Goal: Task Accomplishment & Management: Use online tool/utility

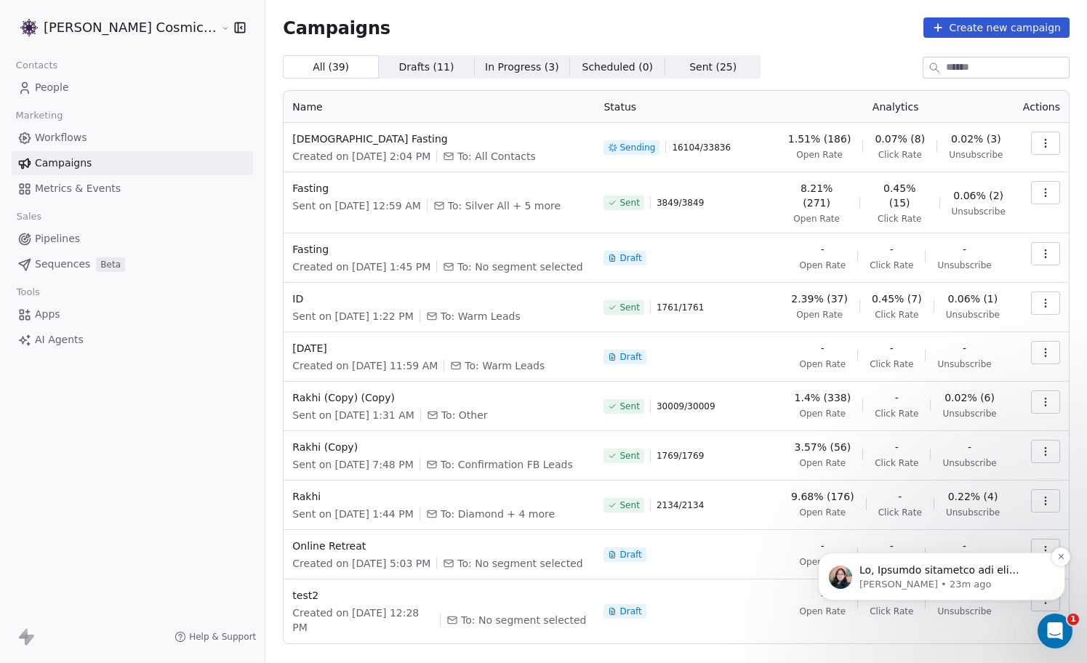
scroll to position [1408, 0]
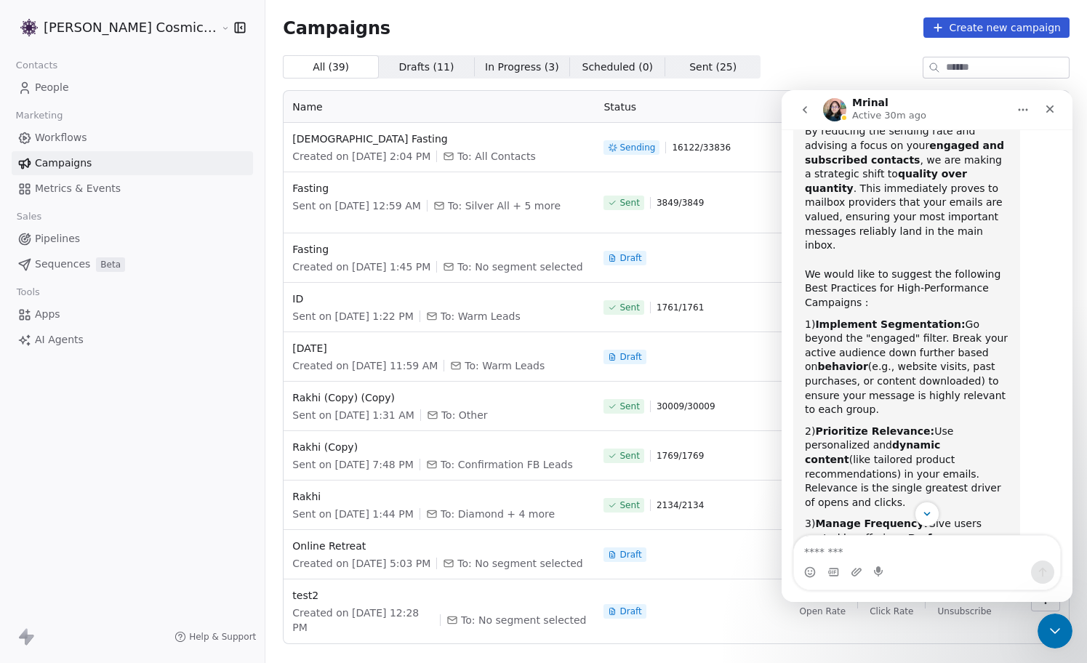
scroll to position [1291, 0]
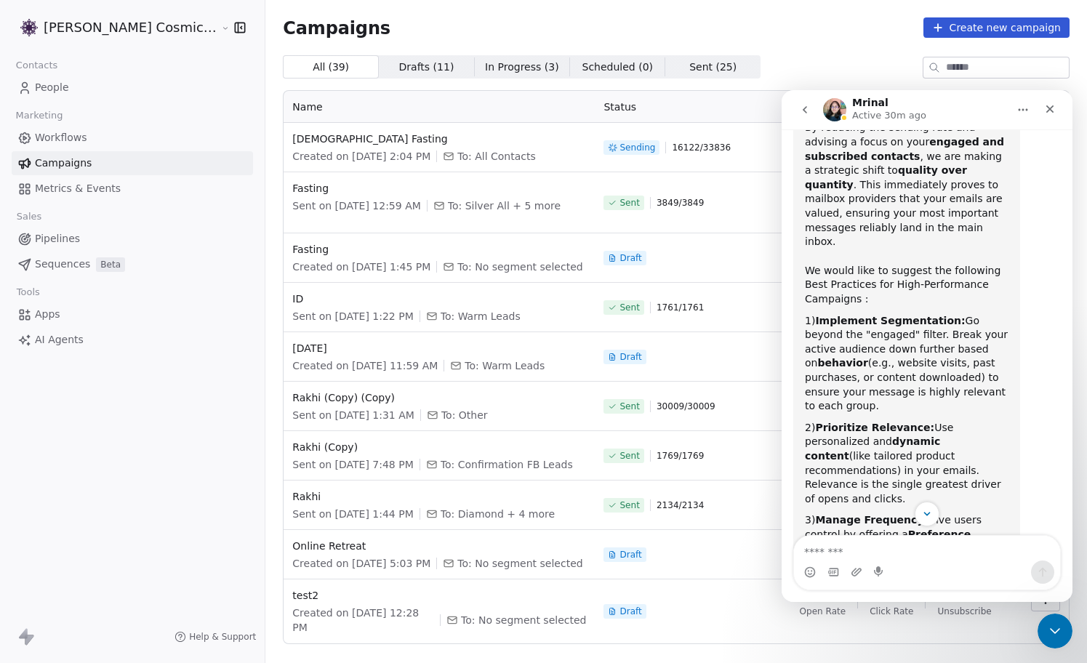
drag, startPoint x: 870, startPoint y: 422, endPoint x: 976, endPoint y: 435, distance: 107.0
click at [976, 513] on div "3) Manage Frequency: Give users control by offering a Preference Center where t…" at bounding box center [907, 563] width 204 height 100
click at [979, 513] on div "3) Manage Frequency: Give users control by offering a Preference Center where t…" at bounding box center [907, 563] width 204 height 100
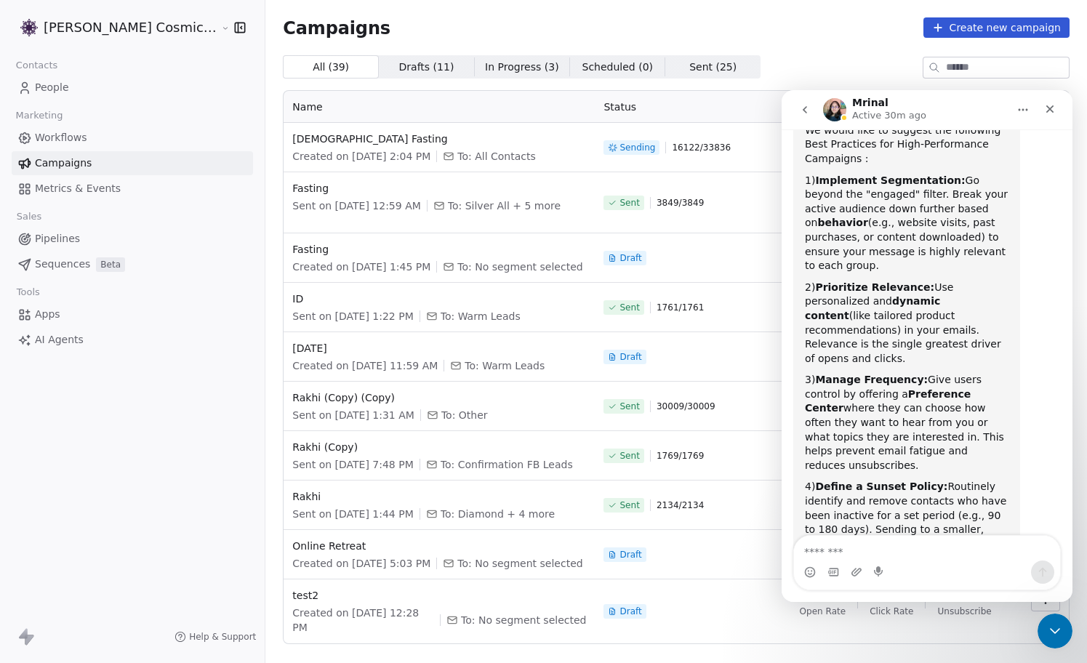
scroll to position [1358, 0]
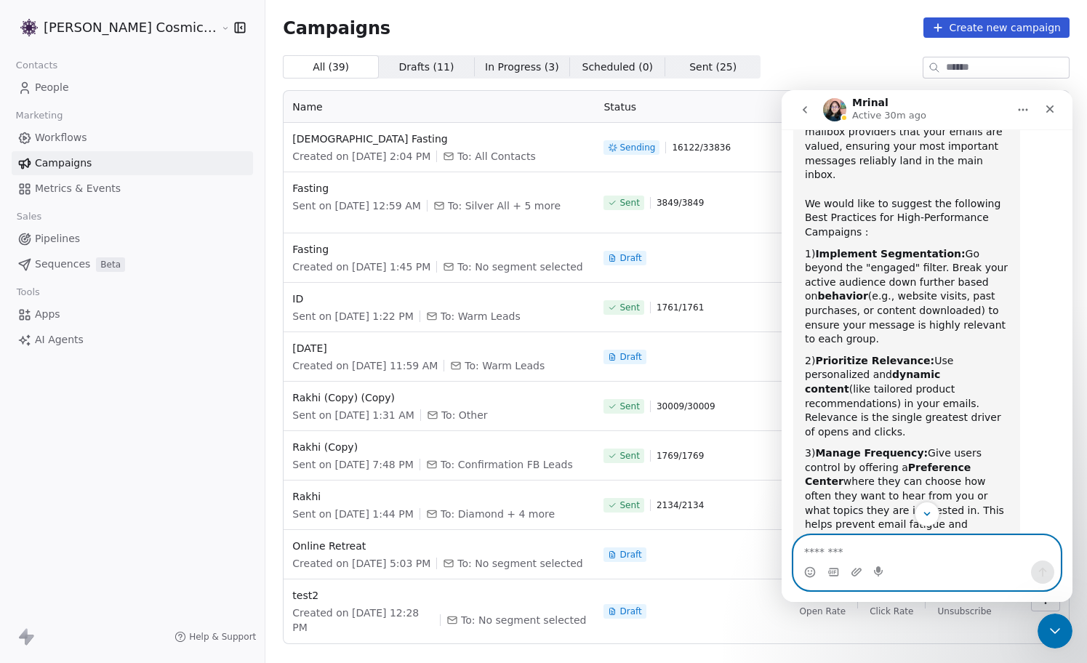
click at [888, 553] on textarea "Message…" at bounding box center [927, 548] width 266 height 25
type textarea "**********"
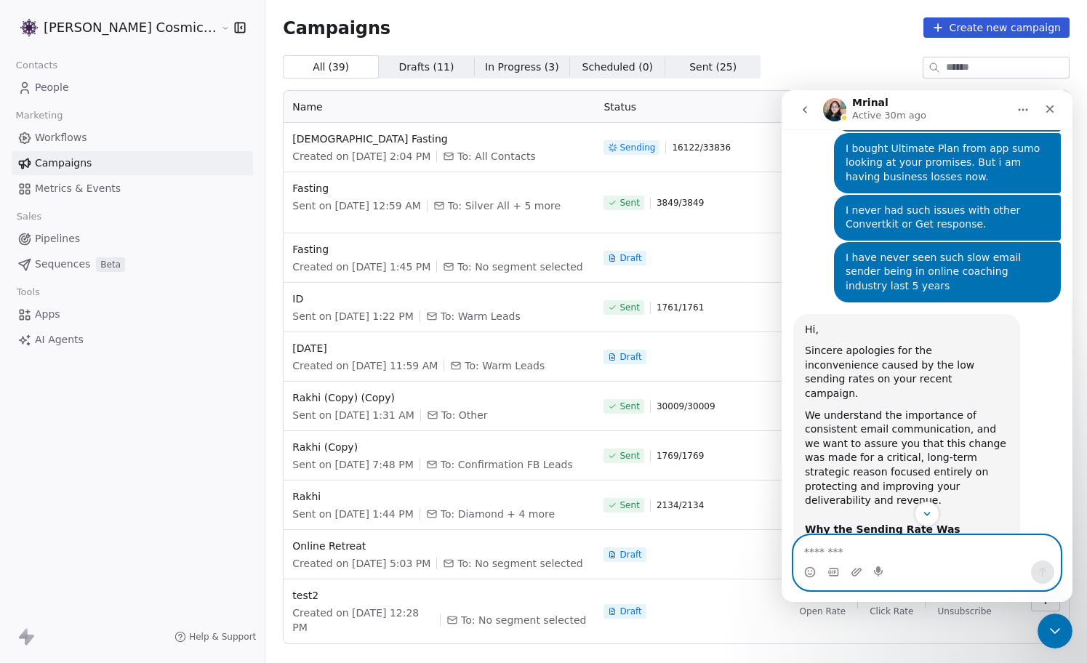
scroll to position [1451, 0]
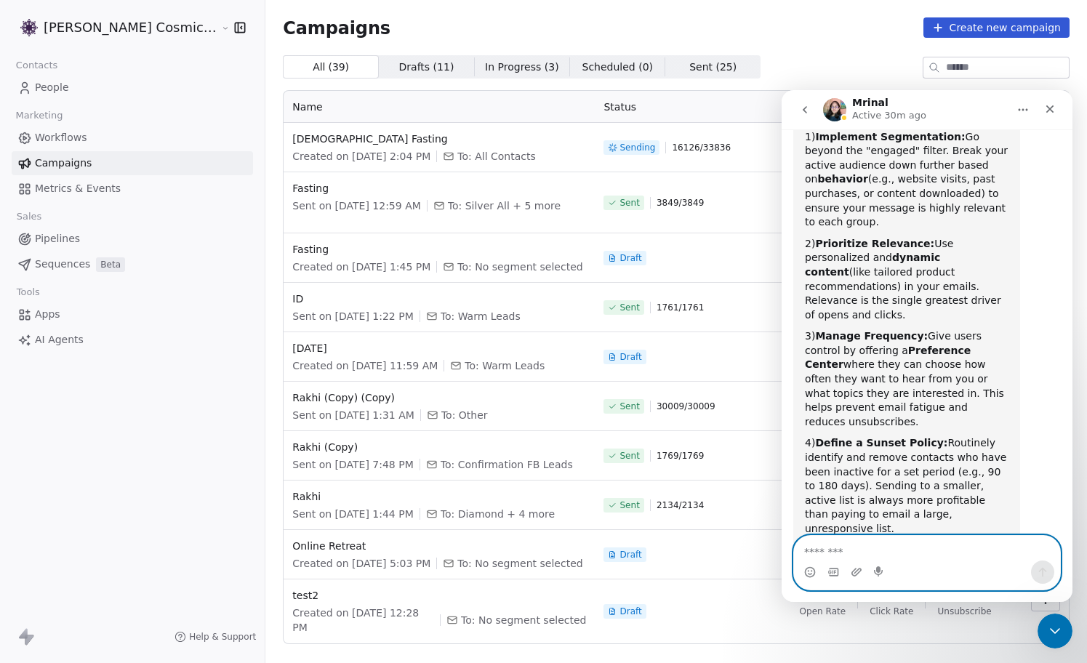
click at [902, 552] on textarea "Message…" at bounding box center [927, 548] width 266 height 25
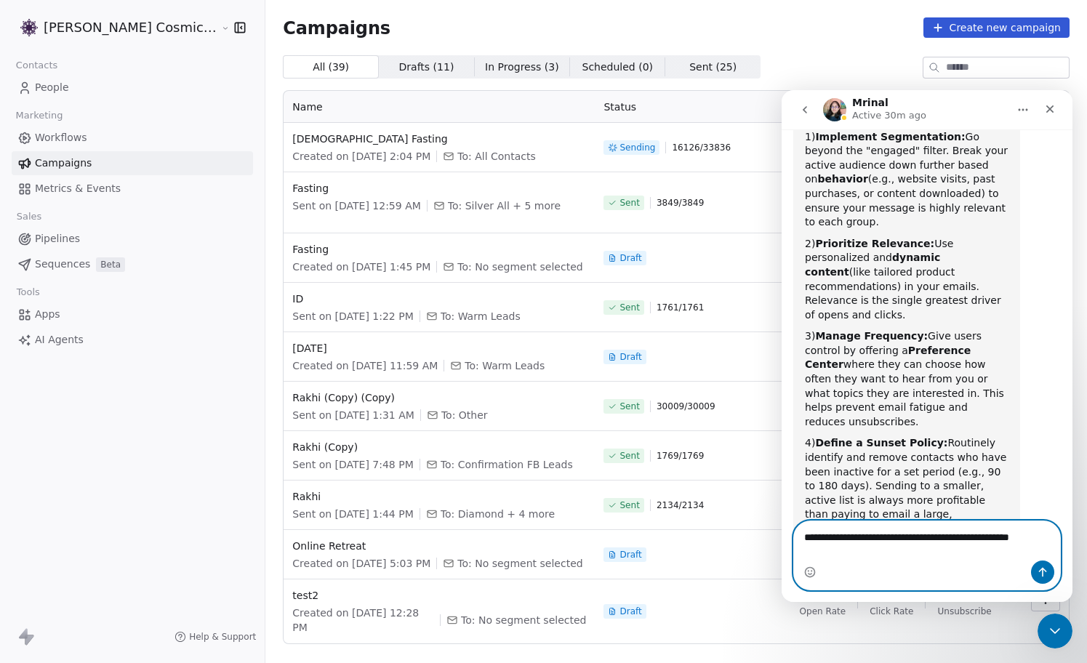
scroll to position [1466, 0]
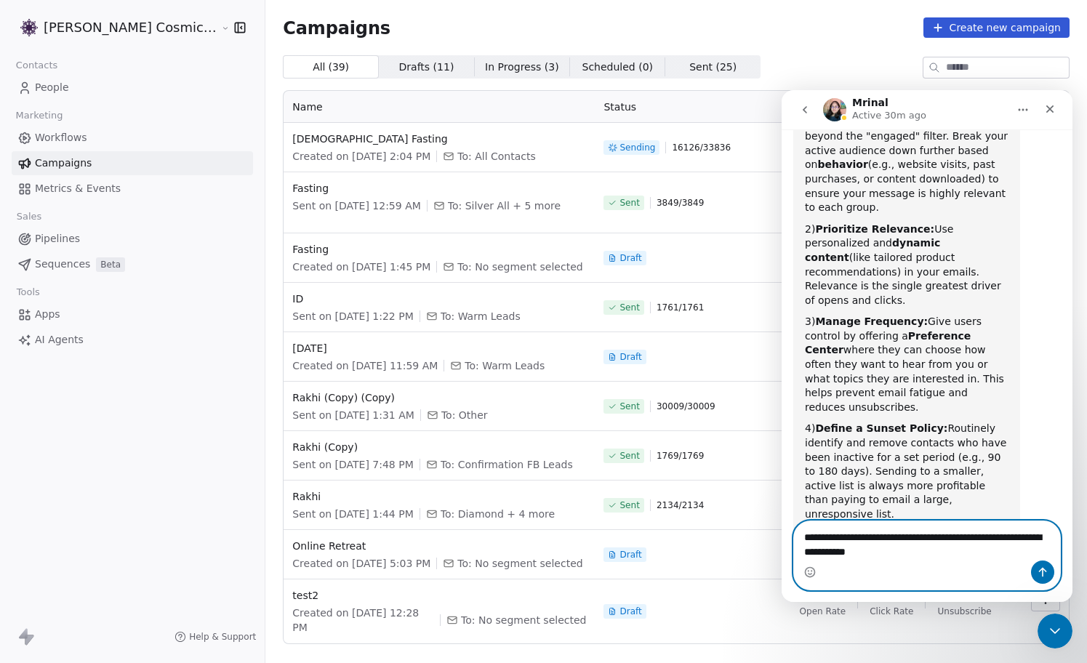
type textarea "**********"
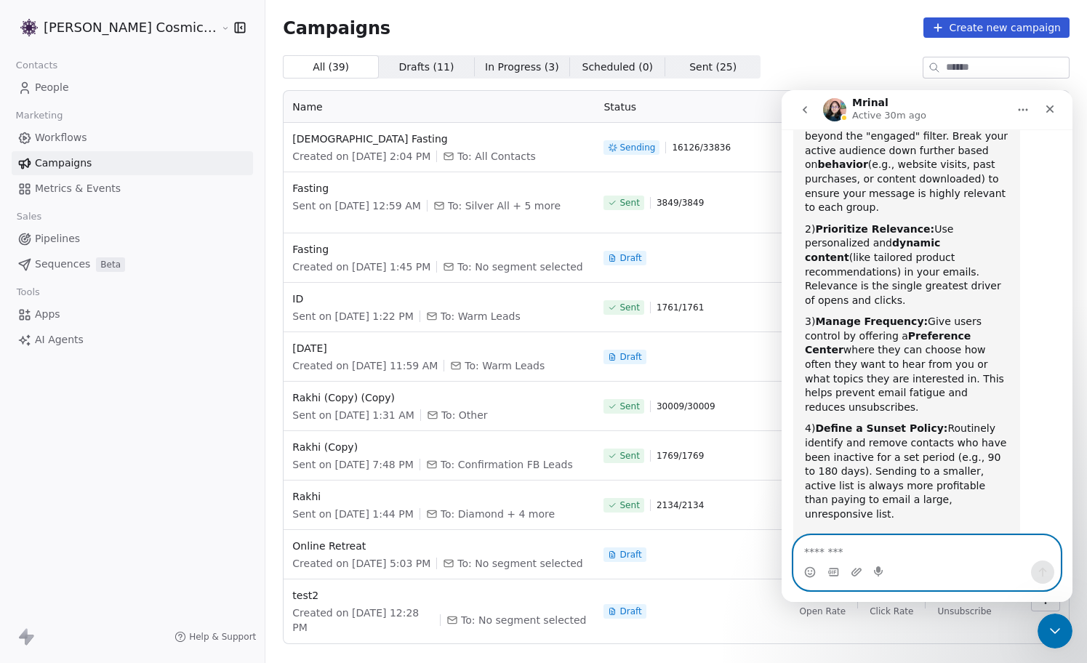
scroll to position [1498, 0]
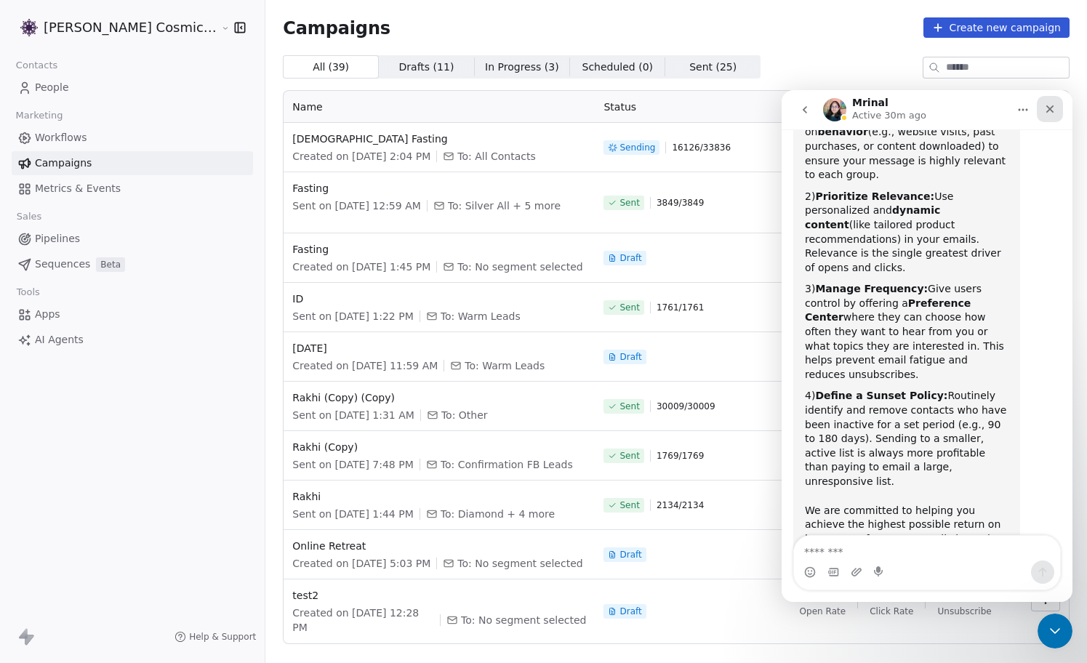
click at [1056, 108] on div "Close" at bounding box center [1050, 109] width 26 height 26
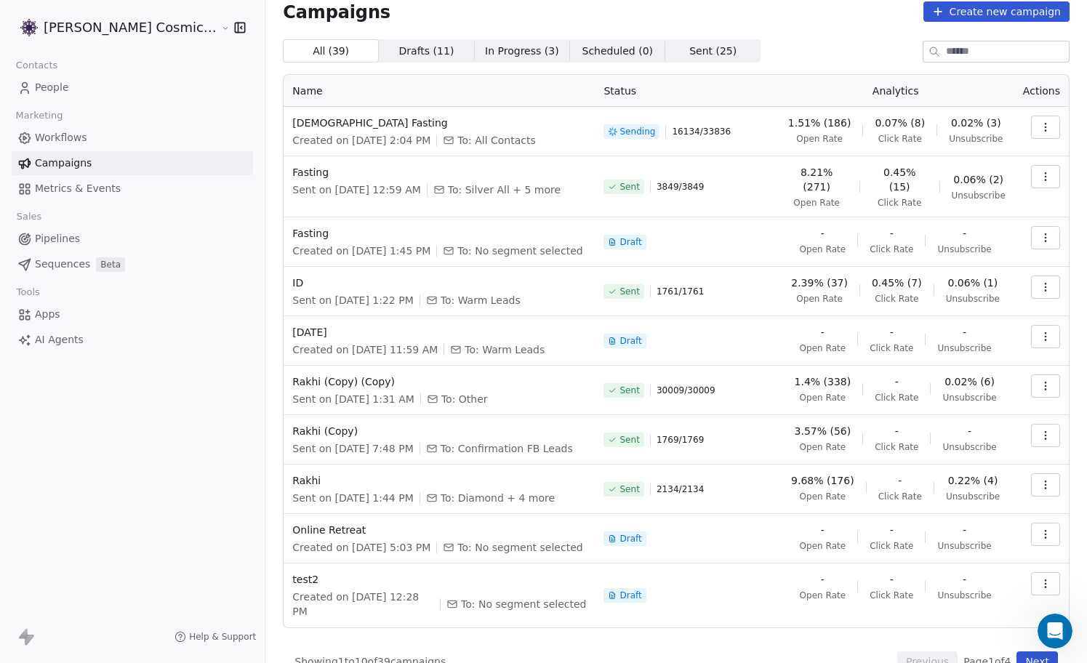
scroll to position [0, 0]
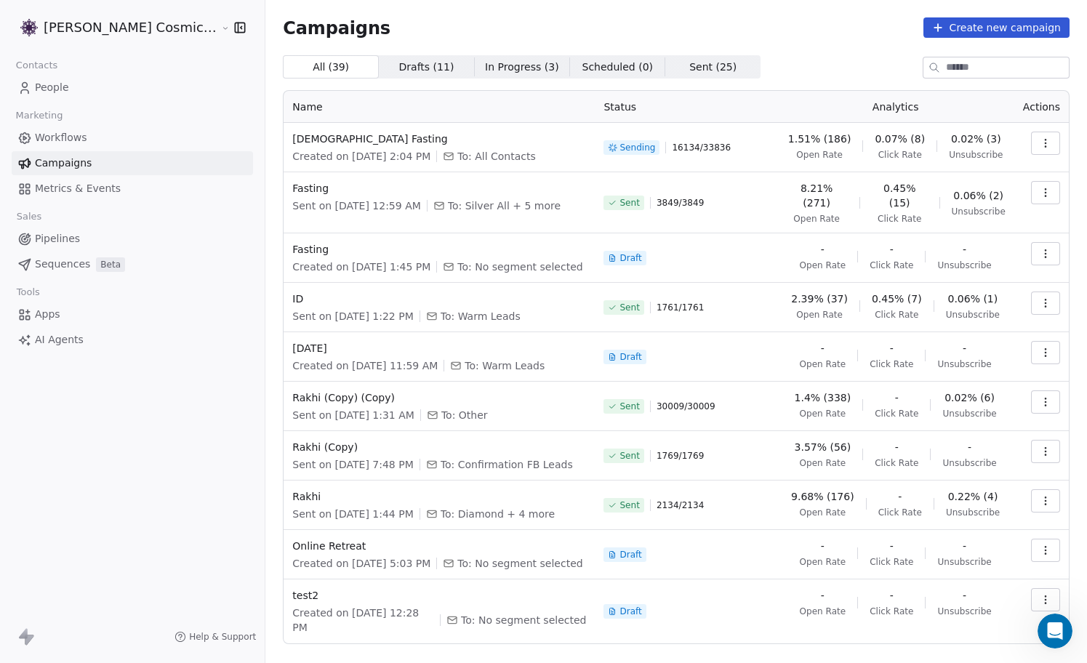
click at [399, 68] on span "Drafts ( 11 )" at bounding box center [426, 67] width 55 height 15
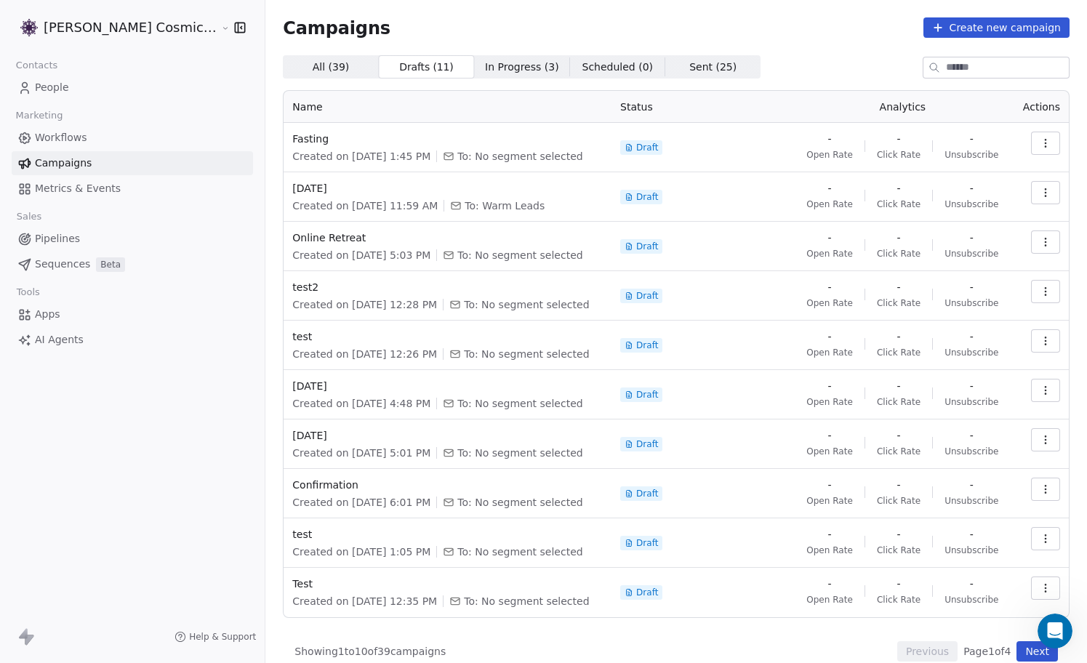
click at [485, 64] on span "In Progress ( 3 )" at bounding box center [522, 67] width 74 height 15
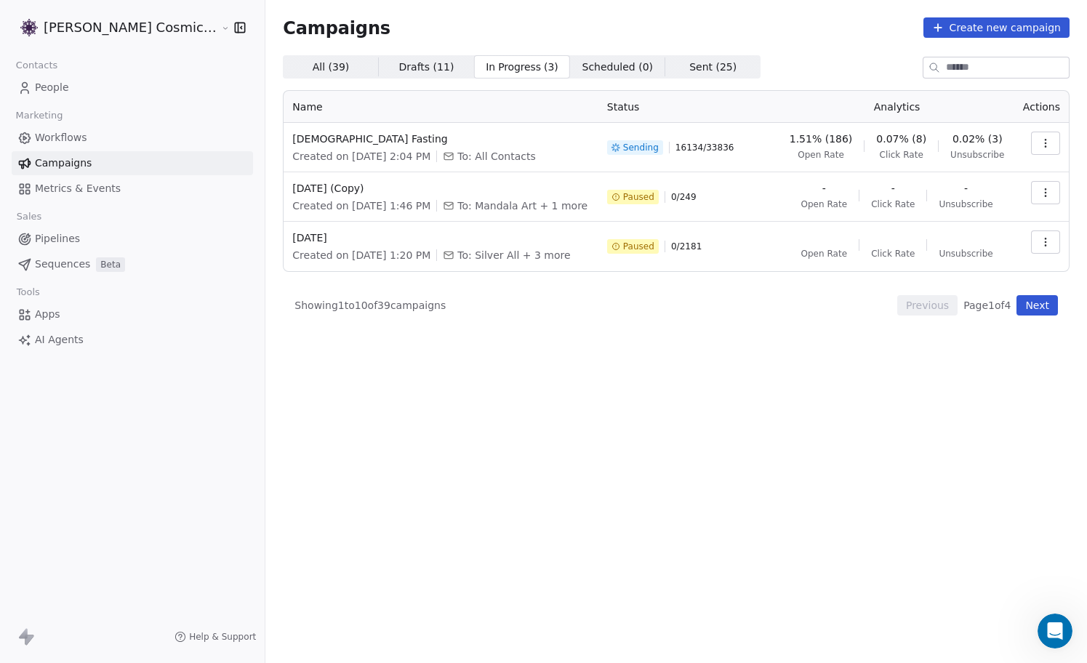
click at [582, 64] on span "Scheduled ( 0 )" at bounding box center [617, 67] width 71 height 15
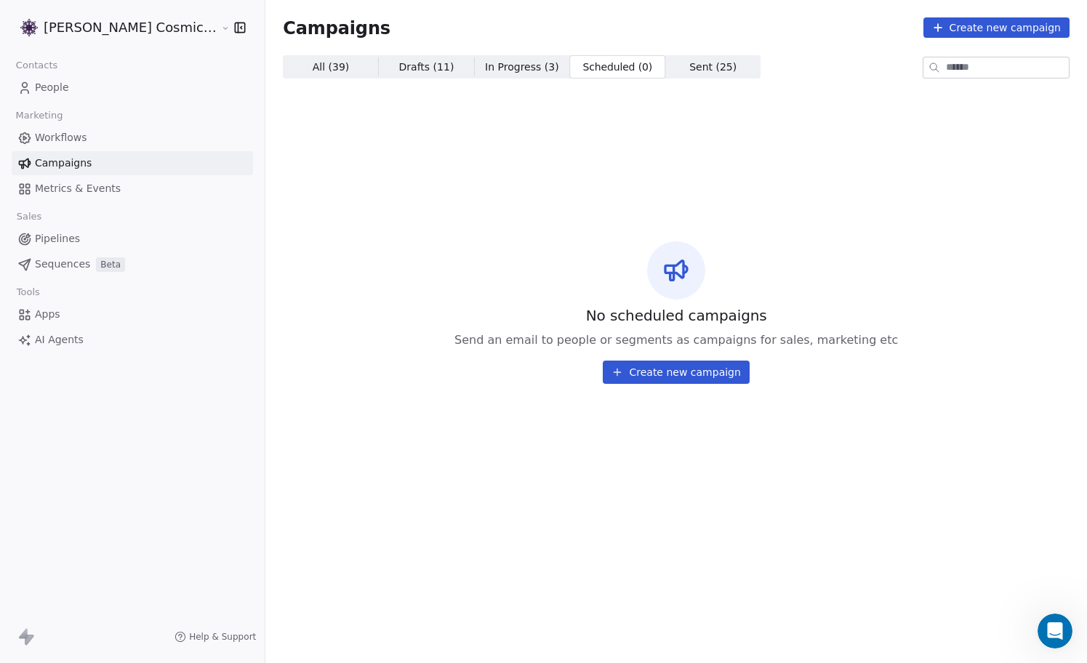
click at [689, 65] on span "Sent ( 25 )" at bounding box center [712, 67] width 47 height 15
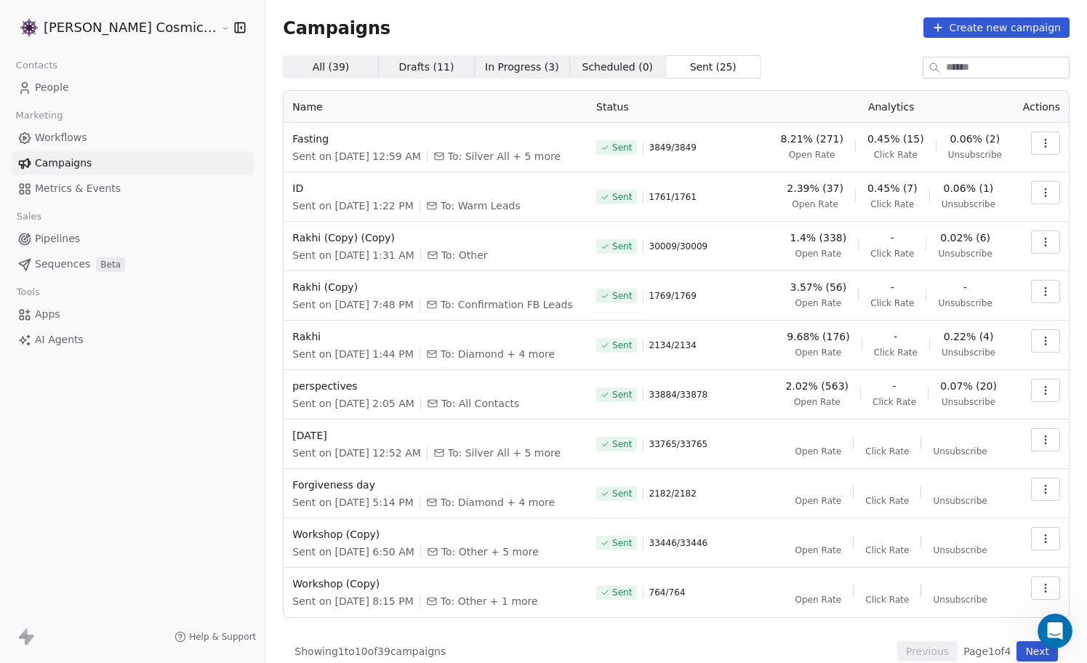
click at [313, 65] on span "All ( 39 )" at bounding box center [331, 67] width 37 height 15
